Goal: Complete application form

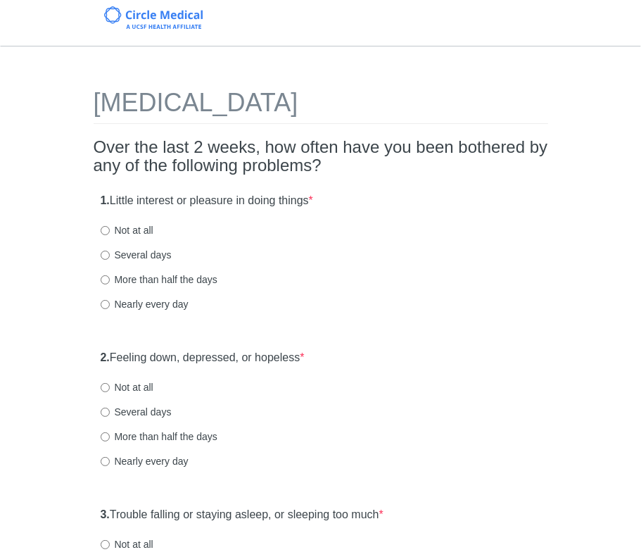
click at [123, 227] on label "Not at all" at bounding box center [127, 230] width 53 height 14
click at [110, 227] on input "Not at all" at bounding box center [105, 230] width 9 height 9
radio input "true"
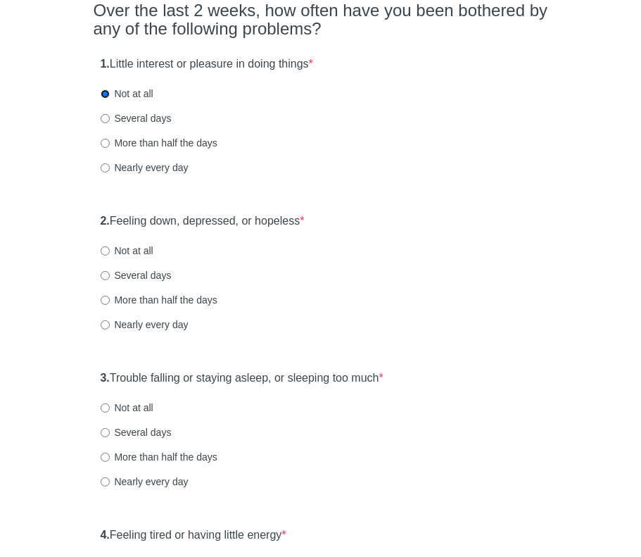
scroll to position [211, 0]
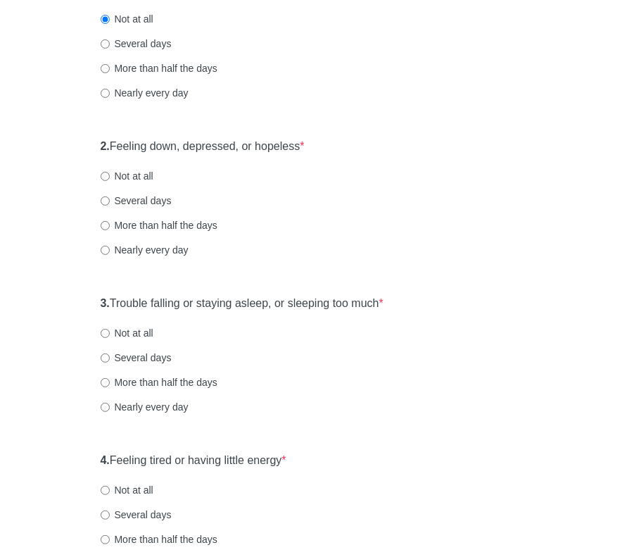
click at [107, 170] on label "Not at all" at bounding box center [127, 176] width 53 height 14
click at [107, 172] on input "Not at all" at bounding box center [105, 176] width 9 height 9
radio input "true"
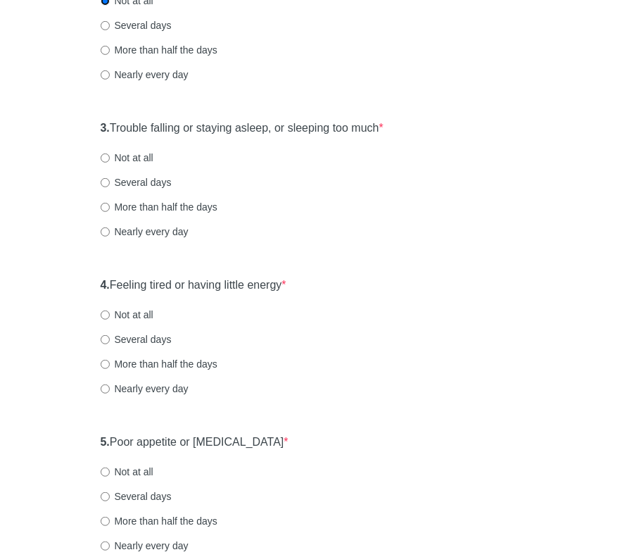
scroll to position [422, 0]
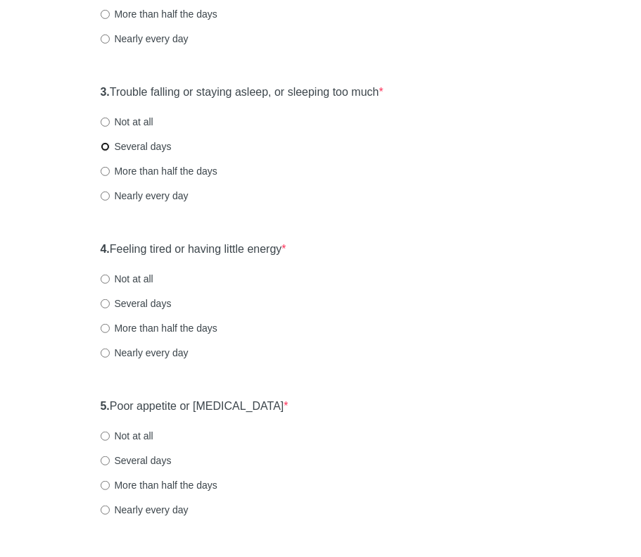
click at [104, 150] on input "Several days" at bounding box center [105, 146] width 9 height 9
radio input "true"
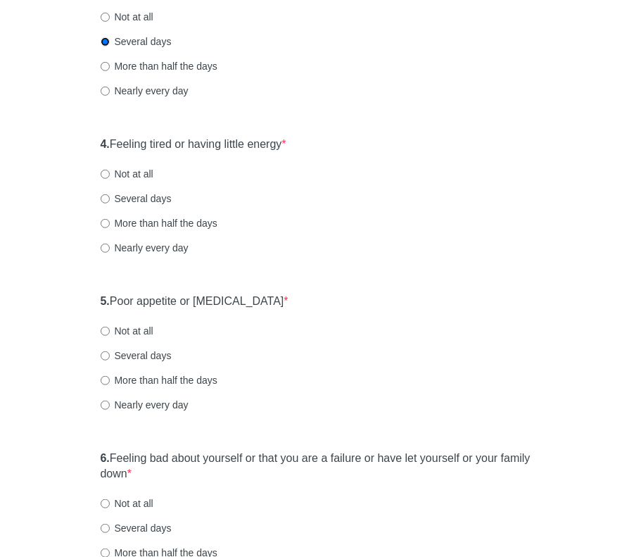
scroll to position [563, 0]
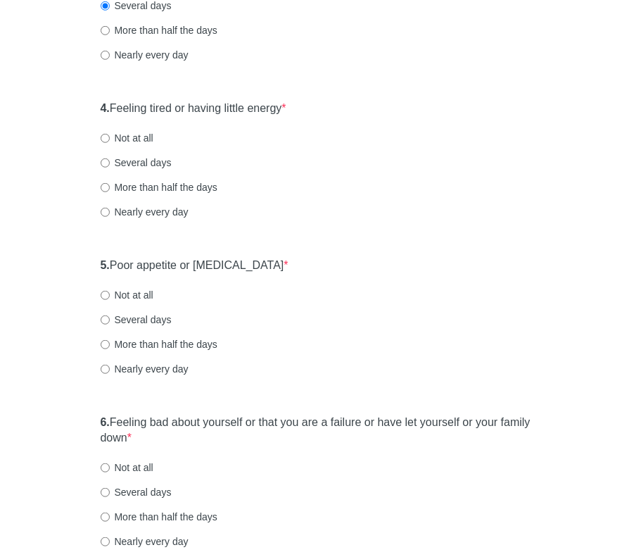
click at [115, 161] on label "Several days" at bounding box center [136, 163] width 71 height 14
click at [110, 161] on input "Several days" at bounding box center [105, 162] width 9 height 9
radio input "true"
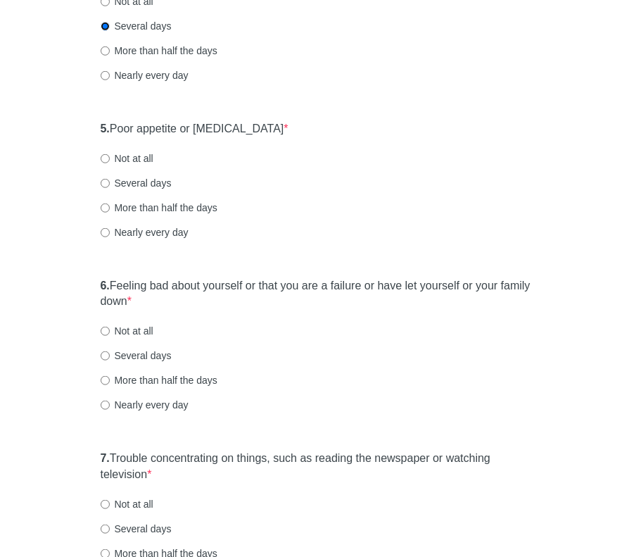
scroll to position [704, 0]
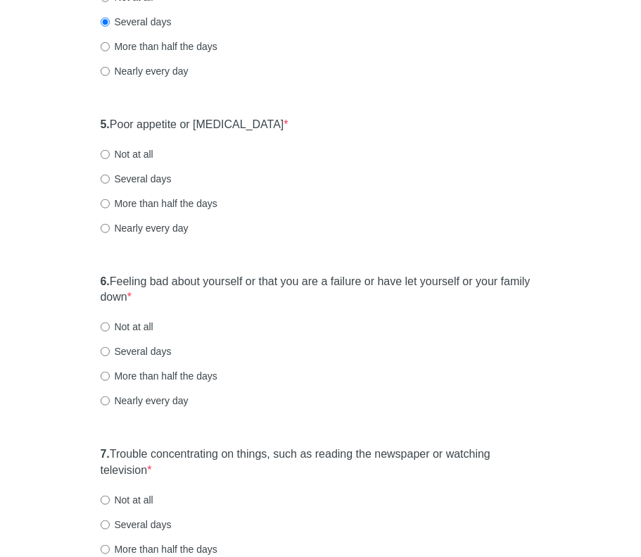
click at [106, 148] on label "Not at all" at bounding box center [127, 154] width 53 height 14
click at [106, 150] on input "Not at all" at bounding box center [105, 154] width 9 height 9
radio input "true"
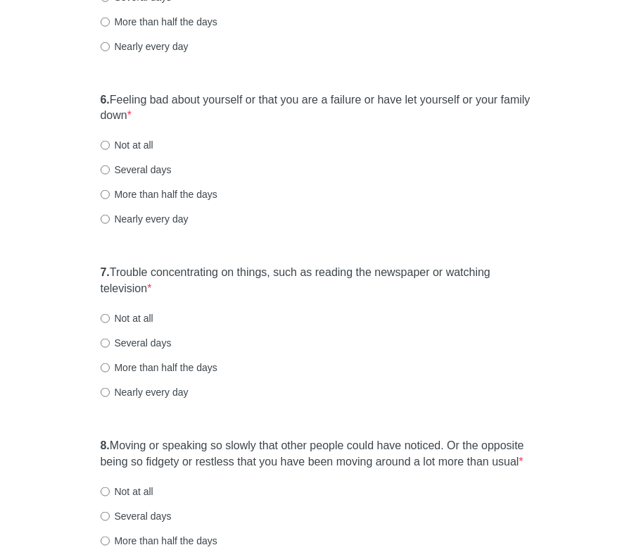
scroll to position [915, 0]
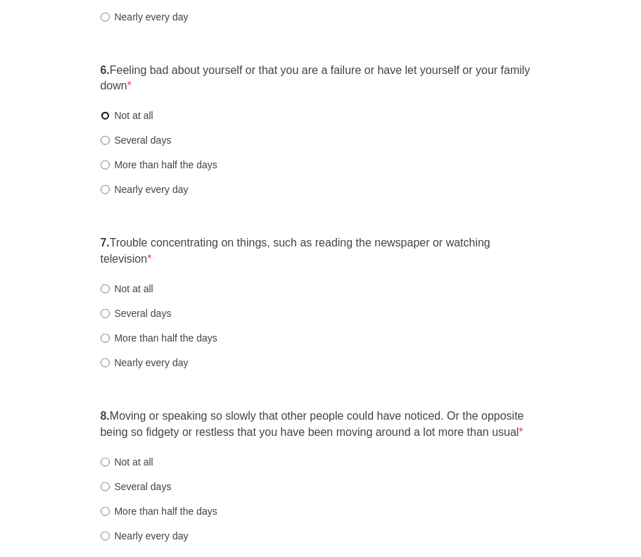
click at [103, 113] on input "Not at all" at bounding box center [105, 115] width 9 height 9
radio input "true"
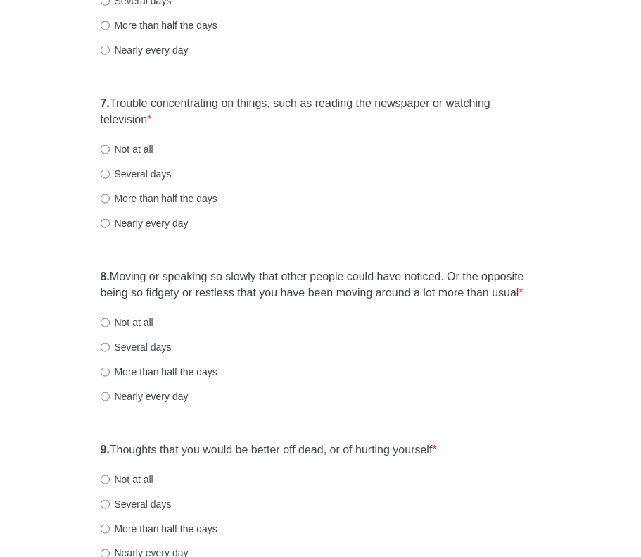
scroll to position [1056, 0]
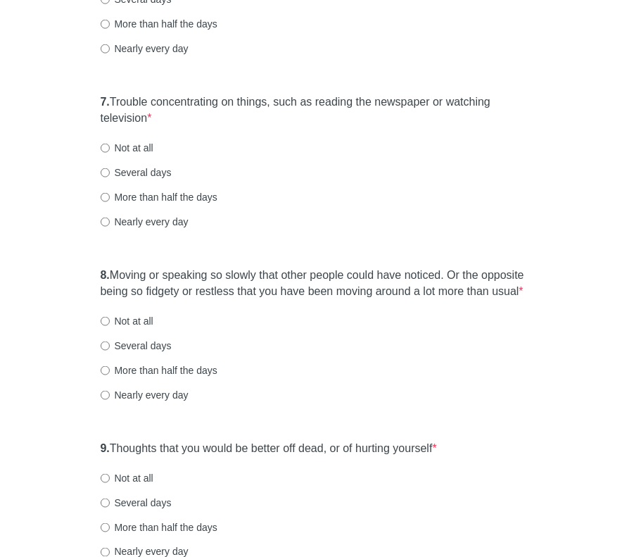
click at [124, 143] on label "Not at all" at bounding box center [127, 148] width 53 height 14
click at [110, 144] on input "Not at all" at bounding box center [105, 148] width 9 height 9
radio input "true"
click at [118, 320] on label "Not at all" at bounding box center [127, 321] width 53 height 14
click at [110, 320] on input "Not at all" at bounding box center [105, 321] width 9 height 9
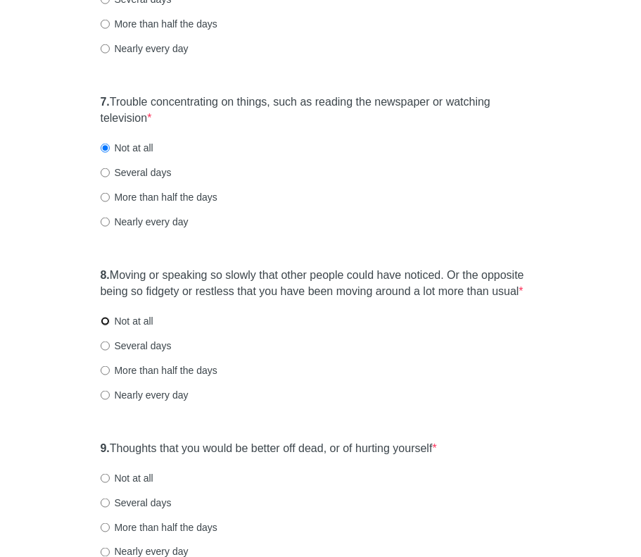
radio input "true"
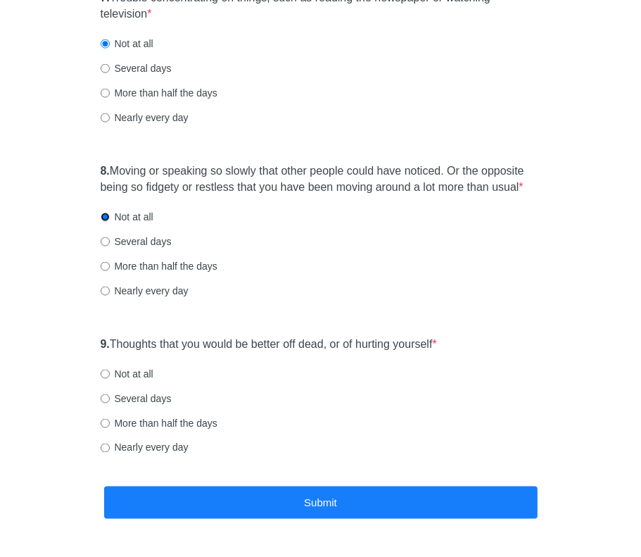
scroll to position [1197, 0]
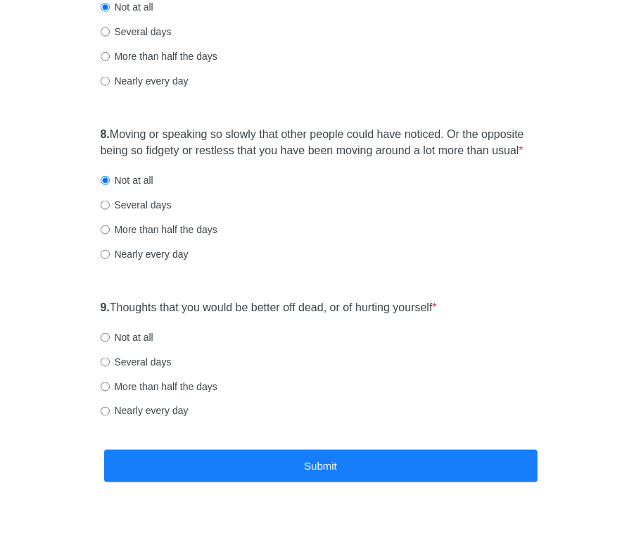
click at [144, 334] on label "Not at all" at bounding box center [127, 337] width 53 height 14
click at [110, 334] on input "Not at all" at bounding box center [105, 337] width 9 height 9
radio input "true"
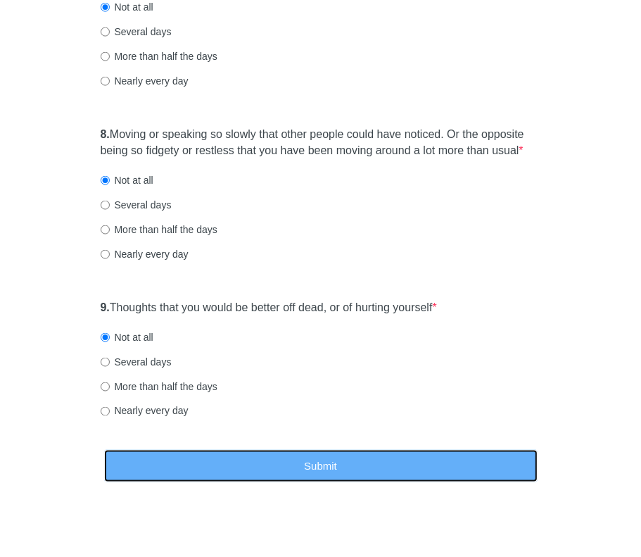
click at [329, 467] on button "Submit" at bounding box center [321, 466] width 434 height 33
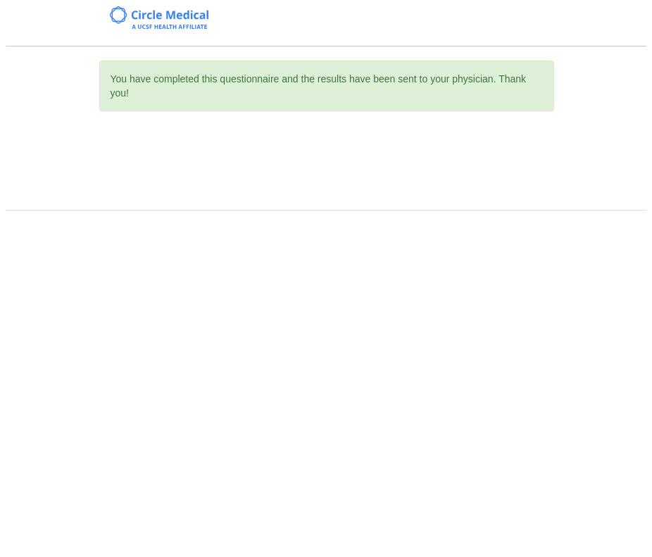
scroll to position [0, 0]
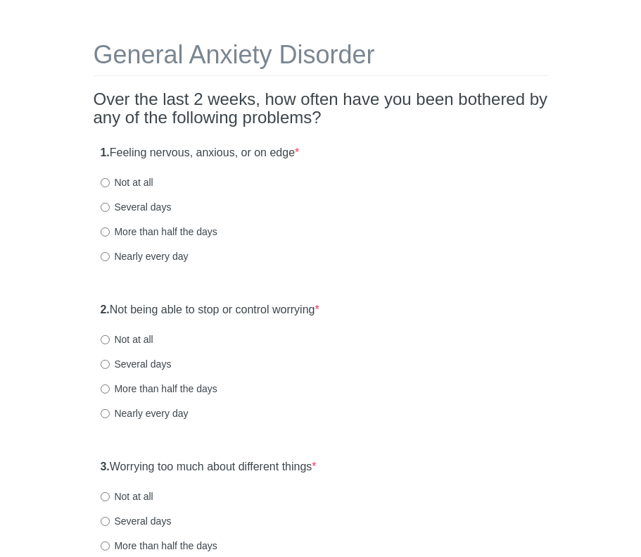
scroll to position [70, 0]
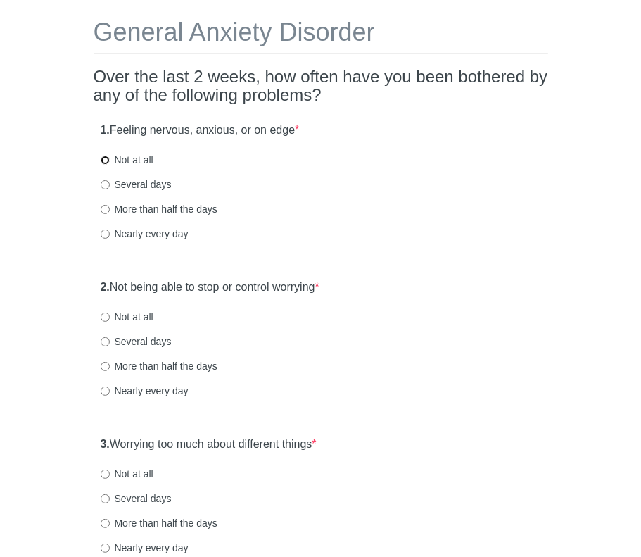
click at [104, 162] on input "Not at all" at bounding box center [105, 160] width 9 height 9
radio input "true"
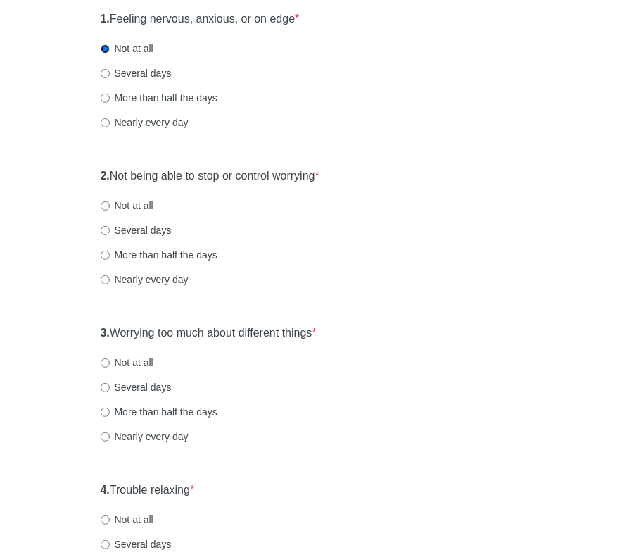
scroll to position [211, 0]
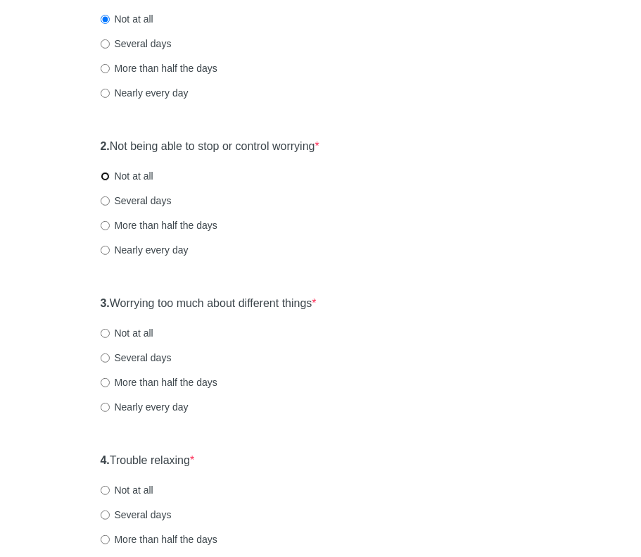
click at [103, 177] on input "Not at all" at bounding box center [105, 176] width 9 height 9
radio input "true"
click at [109, 334] on input "Not at all" at bounding box center [105, 333] width 9 height 9
radio input "true"
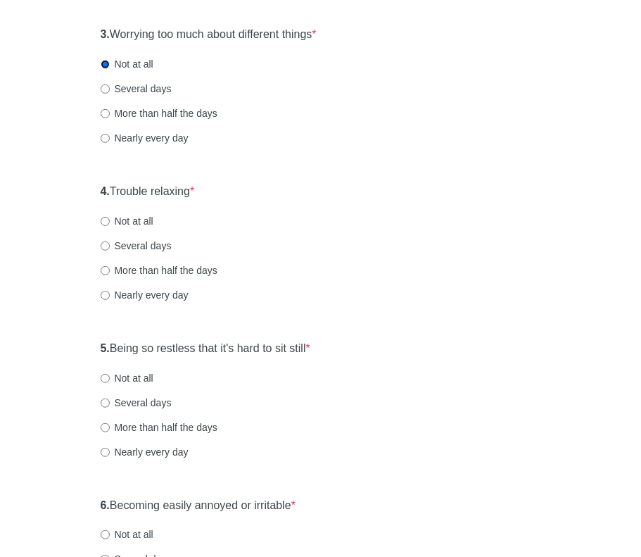
scroll to position [493, 0]
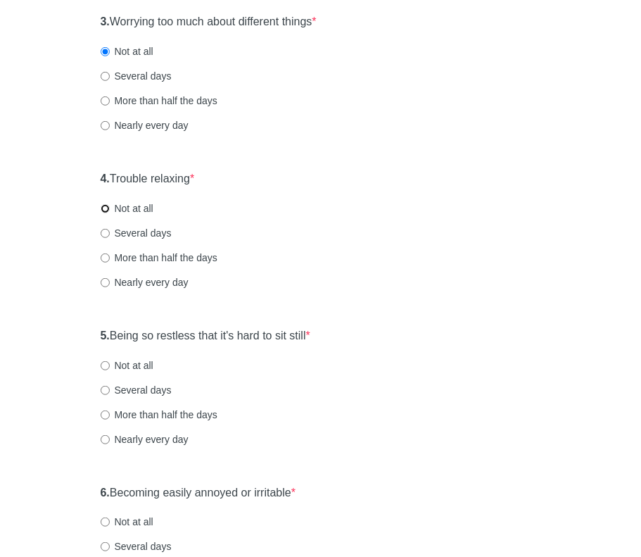
click at [104, 207] on input "Not at all" at bounding box center [105, 208] width 9 height 9
radio input "true"
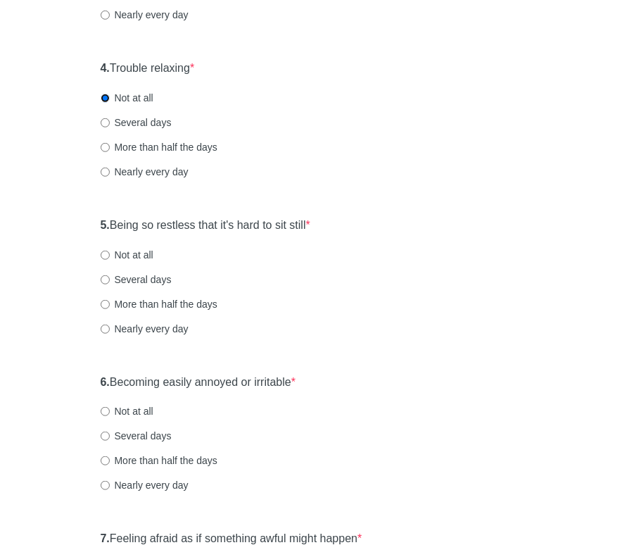
scroll to position [634, 0]
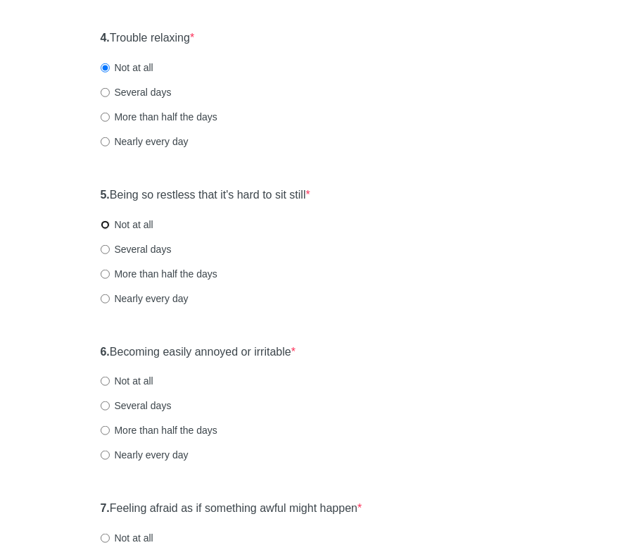
click at [108, 220] on input "Not at all" at bounding box center [105, 224] width 9 height 9
radio input "true"
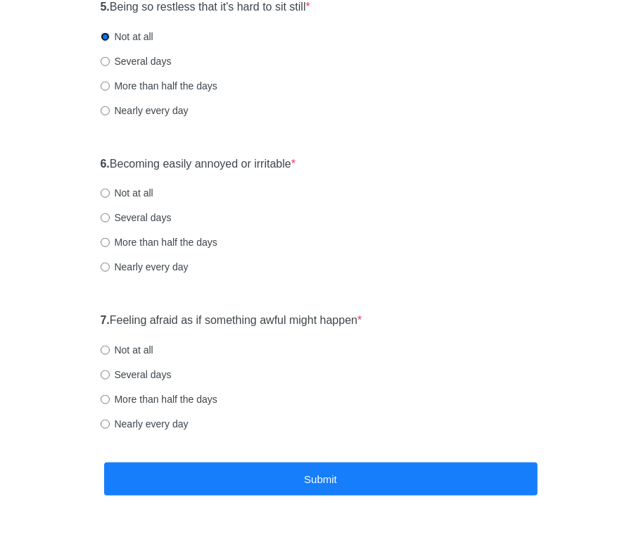
scroll to position [845, 0]
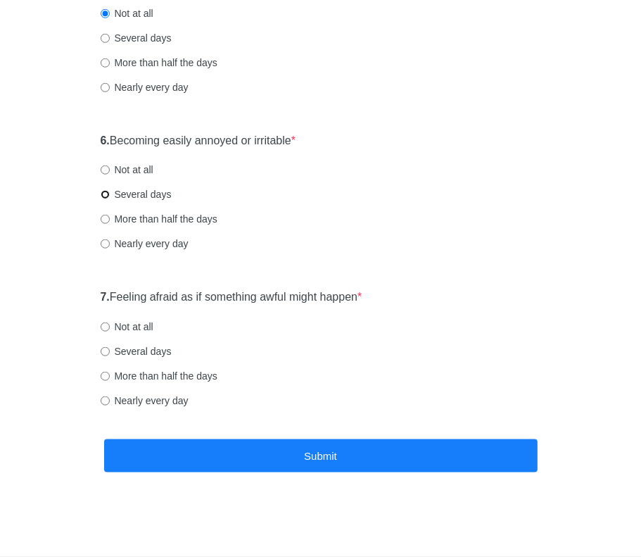
click at [106, 191] on input "Several days" at bounding box center [105, 194] width 9 height 9
radio input "true"
click at [101, 327] on input "Not at all" at bounding box center [105, 326] width 9 height 9
radio input "true"
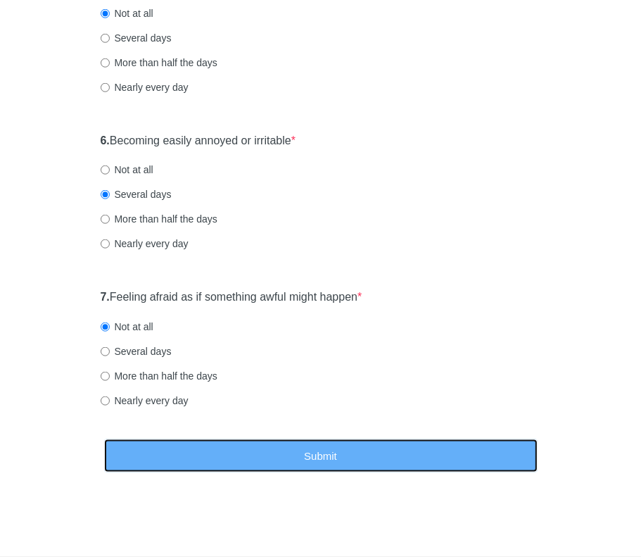
click at [369, 460] on button "Submit" at bounding box center [321, 455] width 434 height 33
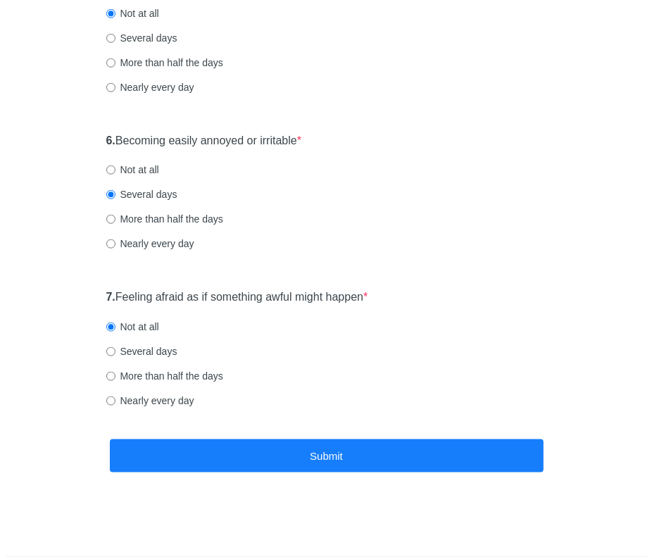
scroll to position [0, 0]
